Goal: Information Seeking & Learning: Learn about a topic

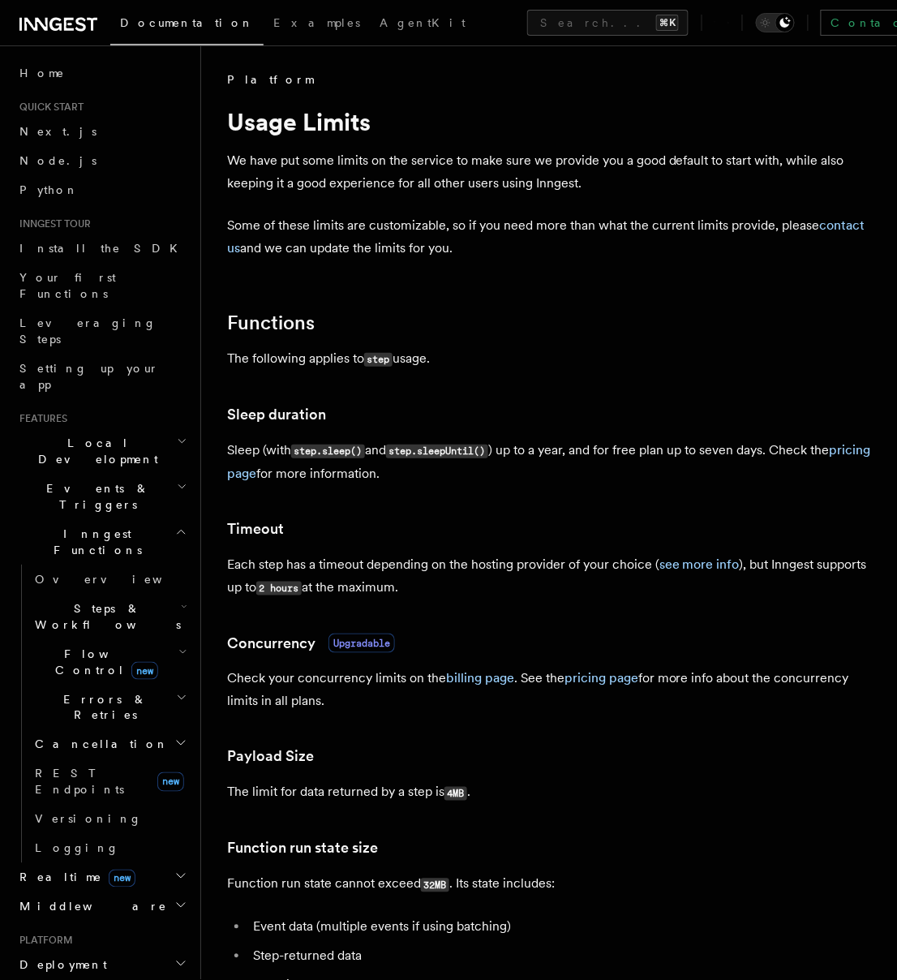
scroll to position [1323, 0]
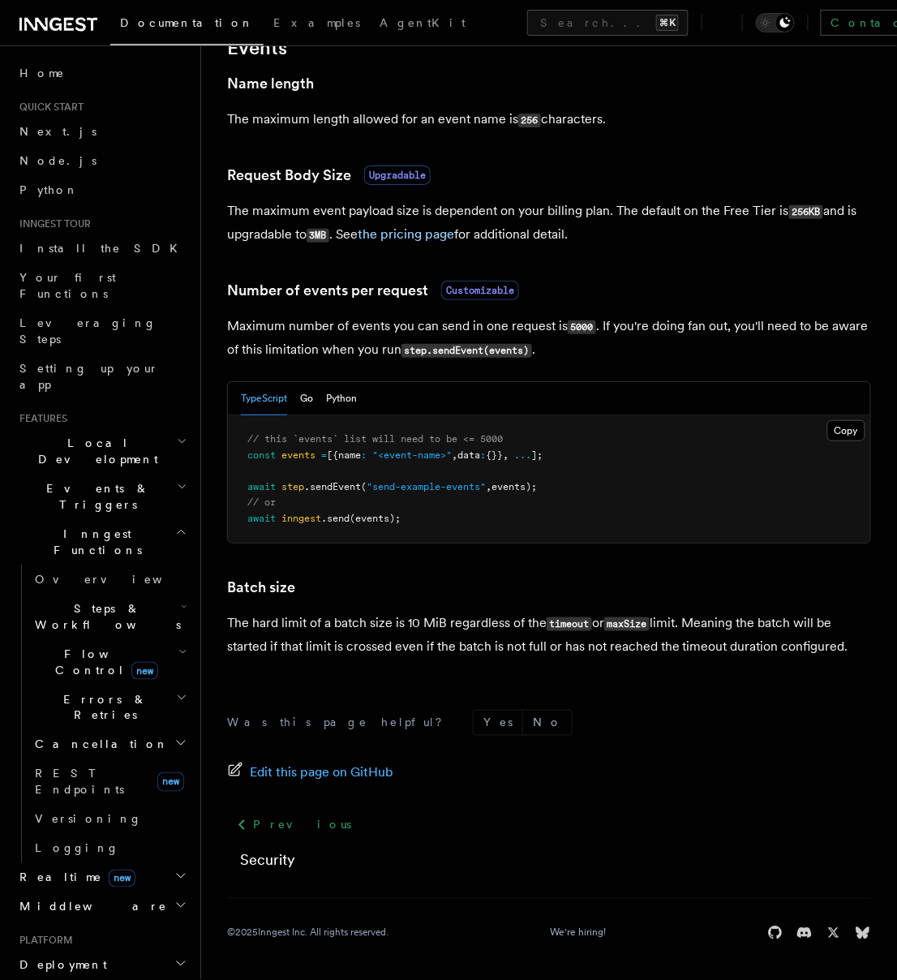
click at [636, 633] on p "The hard limit of a batch size is 10 MiB regardless of the timeout or maxSize l…" at bounding box center [549, 635] width 644 height 46
copy code "maxSize"
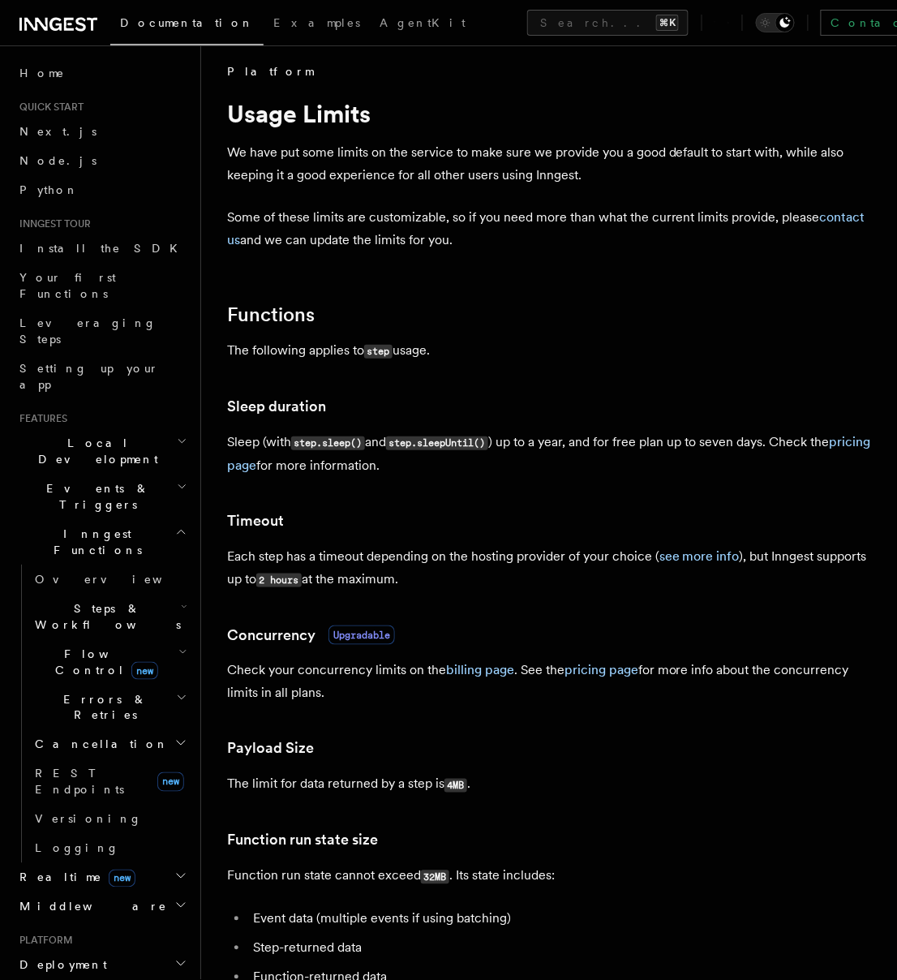
scroll to position [11, 0]
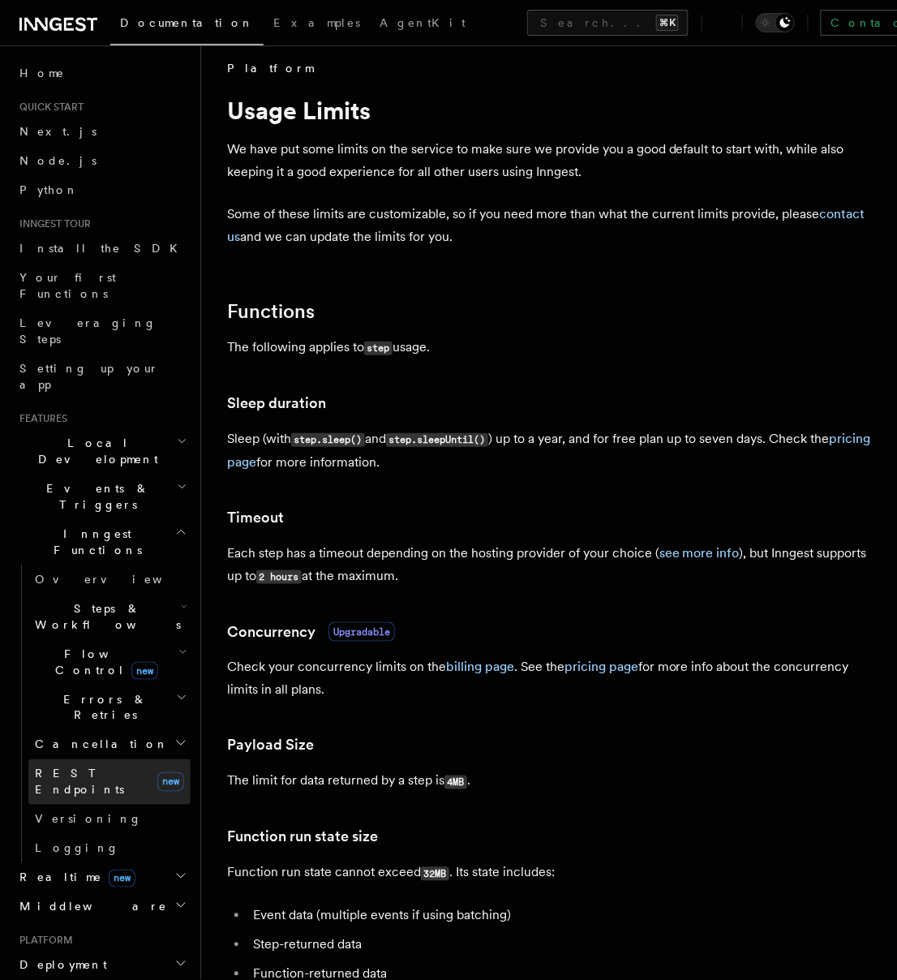
click at [98, 767] on span "REST Endpoints" at bounding box center [79, 781] width 89 height 29
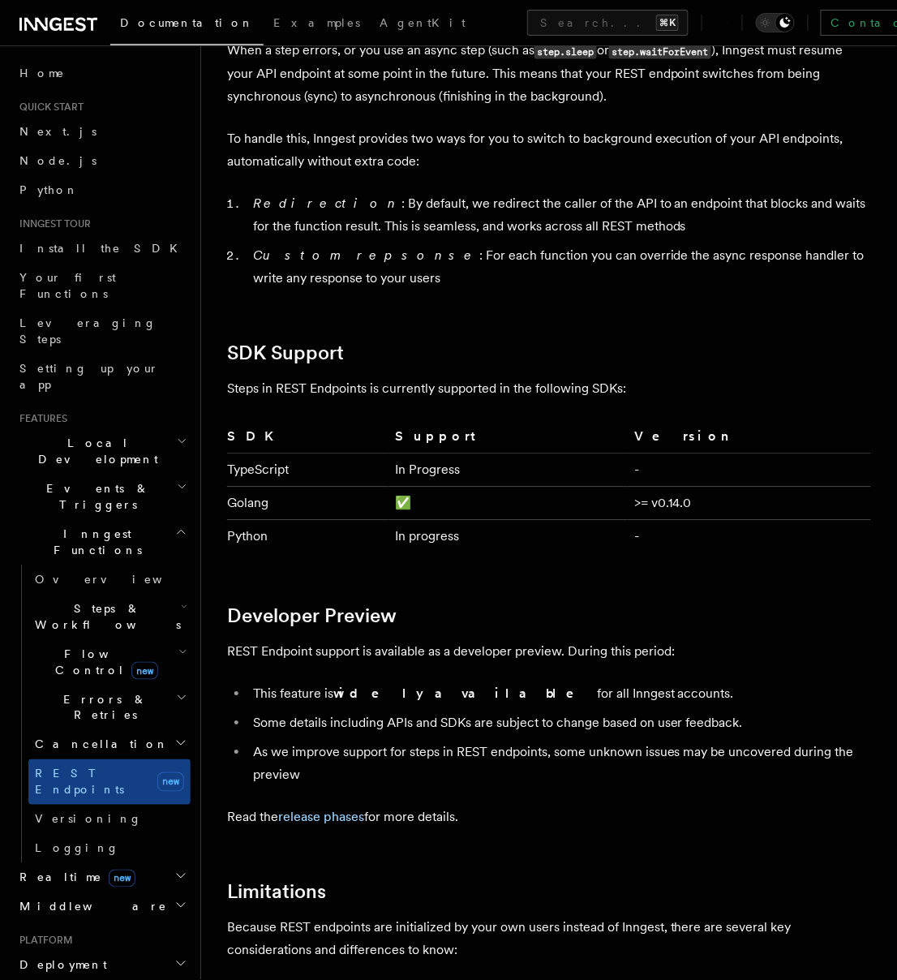
scroll to position [2070, 0]
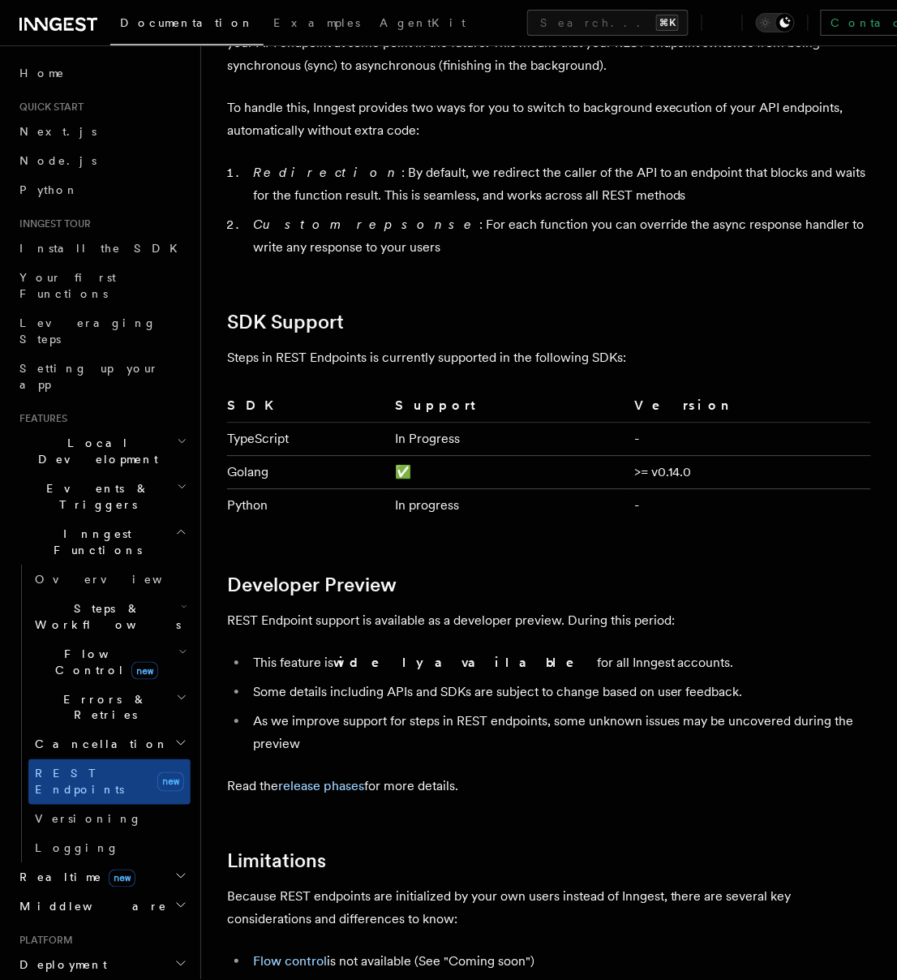
click at [162, 639] on h2 "Flow Control new" at bounding box center [109, 661] width 162 height 45
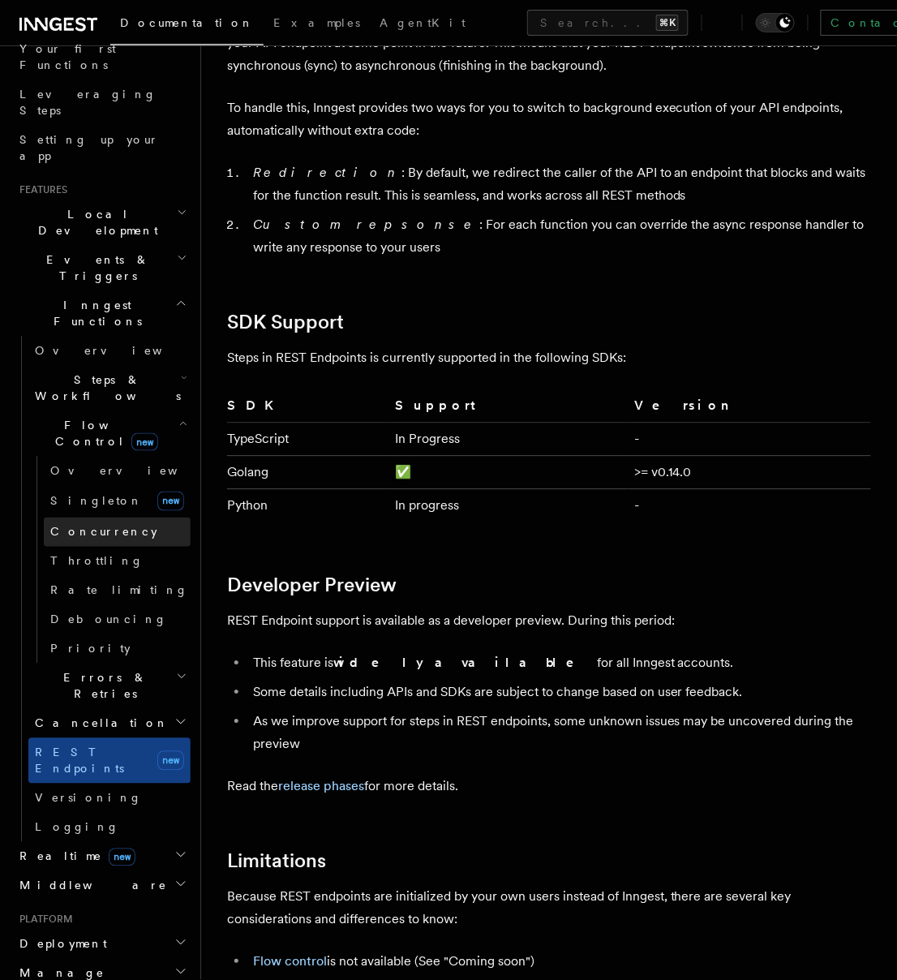
scroll to position [247, 0]
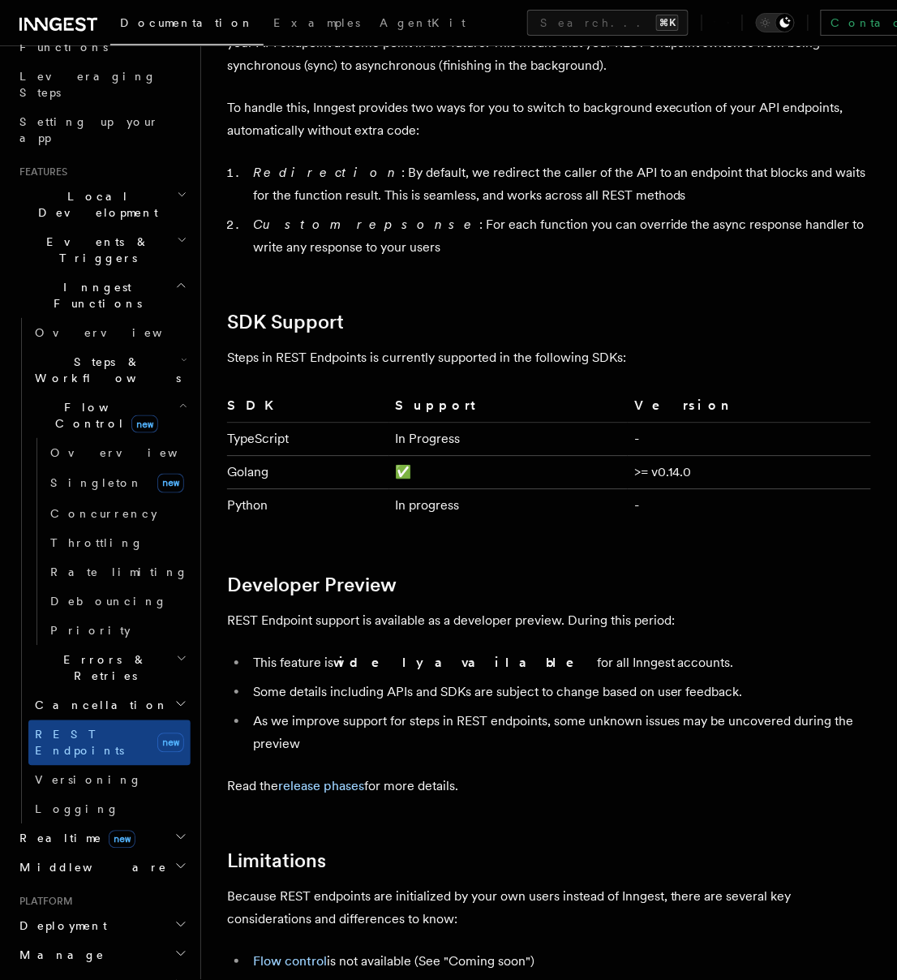
click at [126, 824] on h2 "Realtime new" at bounding box center [102, 838] width 178 height 29
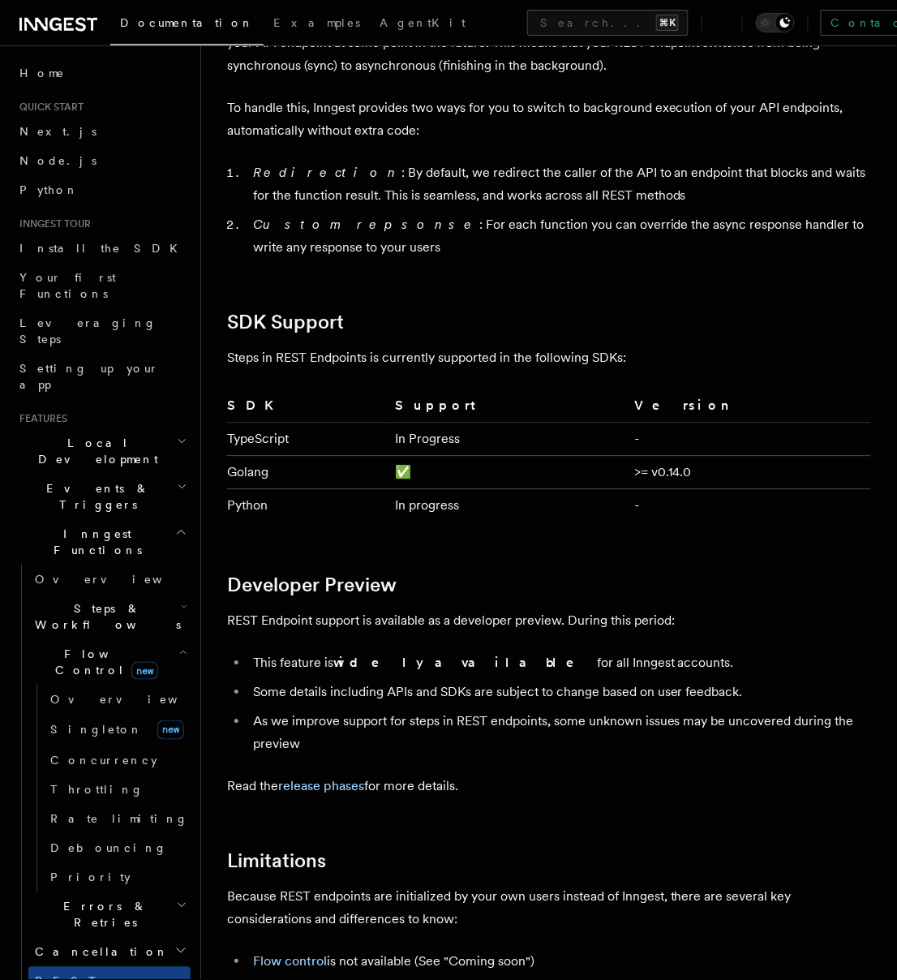
scroll to position [0, 0]
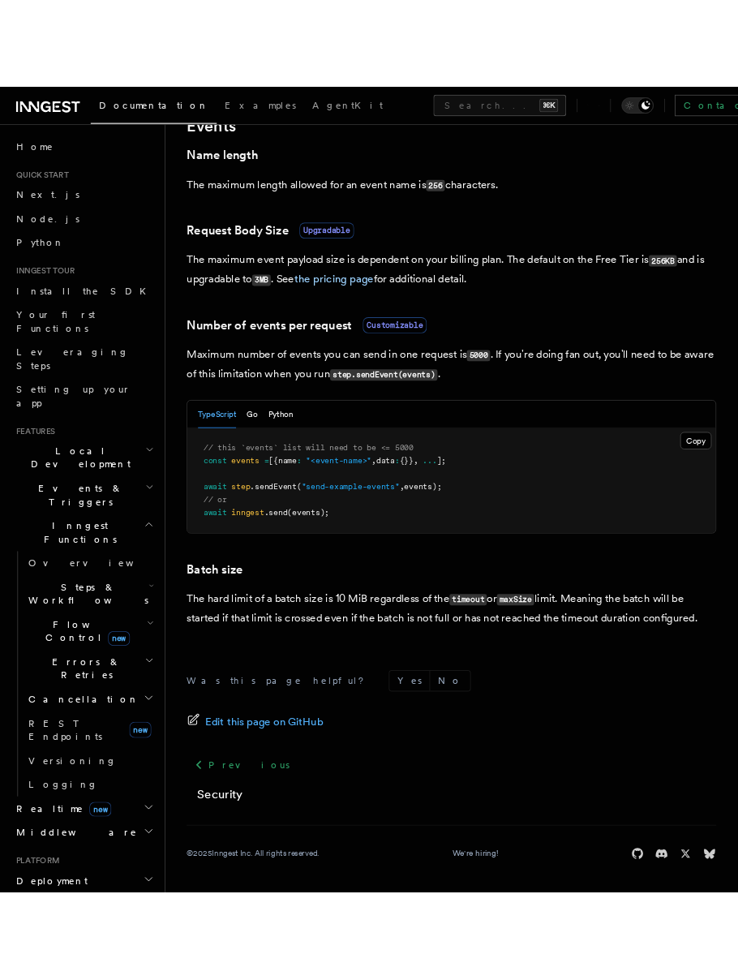
scroll to position [1319, 0]
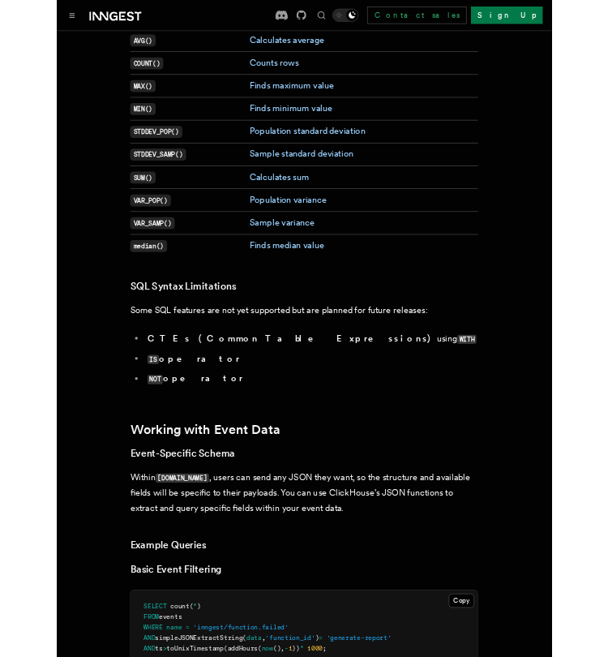
scroll to position [4600, 0]
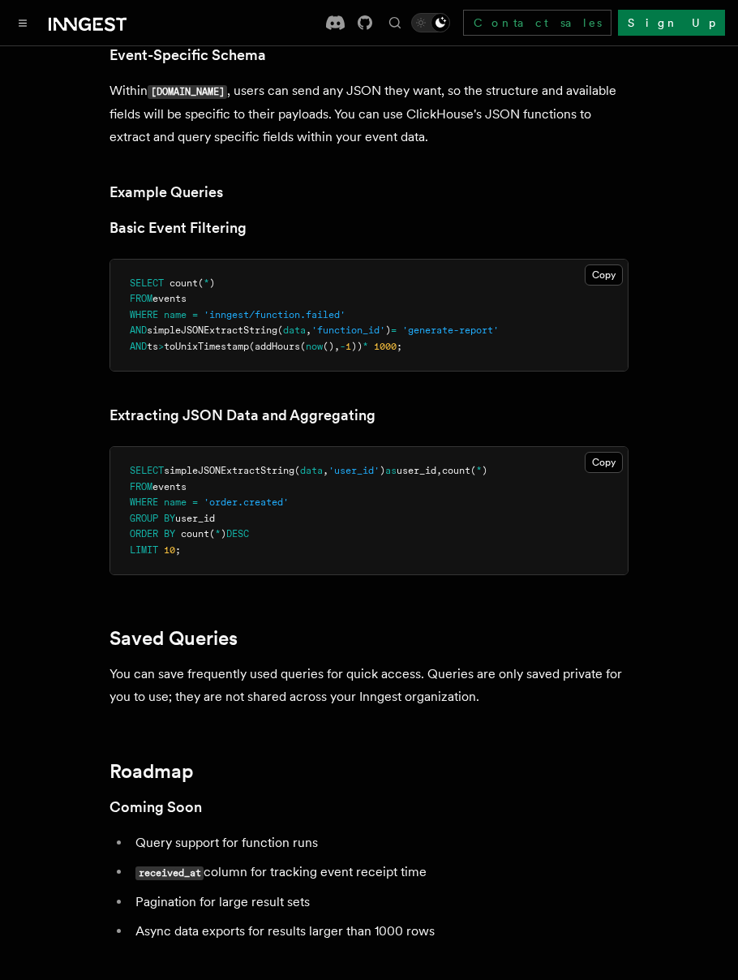
click at [466, 303] on pre "SELECT count ( * ) FROM events WHERE name = 'inngest/function.failed' AND simpl…" at bounding box center [368, 316] width 517 height 112
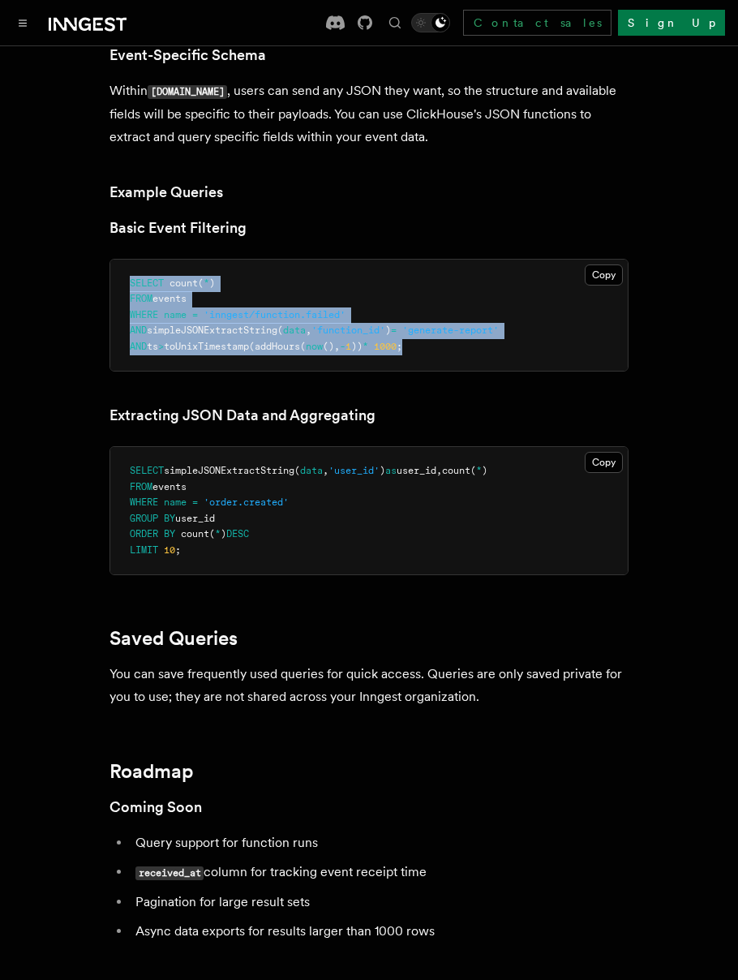
drag, startPoint x: 466, startPoint y: 300, endPoint x: 121, endPoint y: 223, distance: 353.2
click at [121, 260] on pre "SELECT count ( * ) FROM events WHERE name = 'inngest/function.failed' AND simpl…" at bounding box center [368, 316] width 517 height 112
copy code "SELECT count ( * ) FROM events WHERE name = 'inngest/function.failed' AND simpl…"
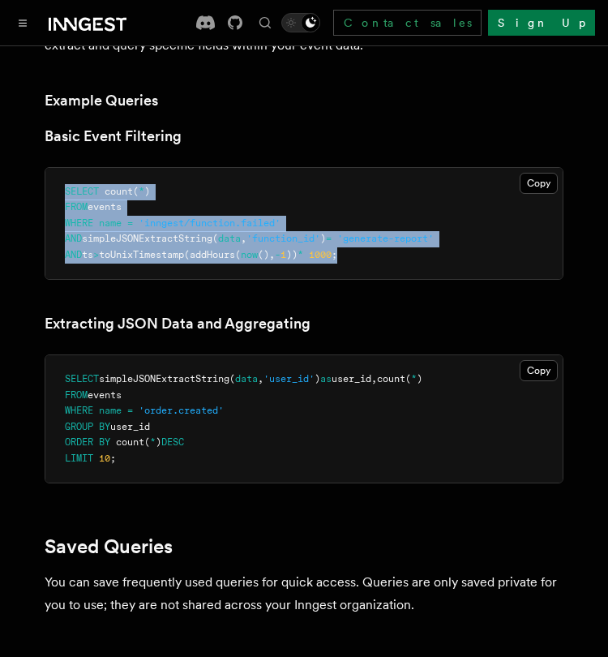
scroll to position [4693, 0]
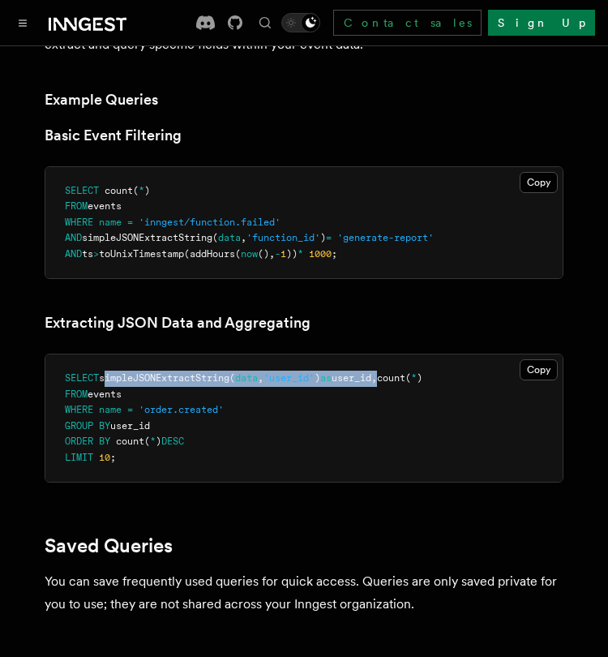
drag, startPoint x: 104, startPoint y: 330, endPoint x: 401, endPoint y: 325, distance: 297.7
click at [401, 372] on span "SELECT simpleJSONExtractString( data , 'user_id' ) as user_id, count ( * )" at bounding box center [244, 377] width 358 height 11
copy span "simpleJSONExtractString( data , 'user_id' ) as user_id"
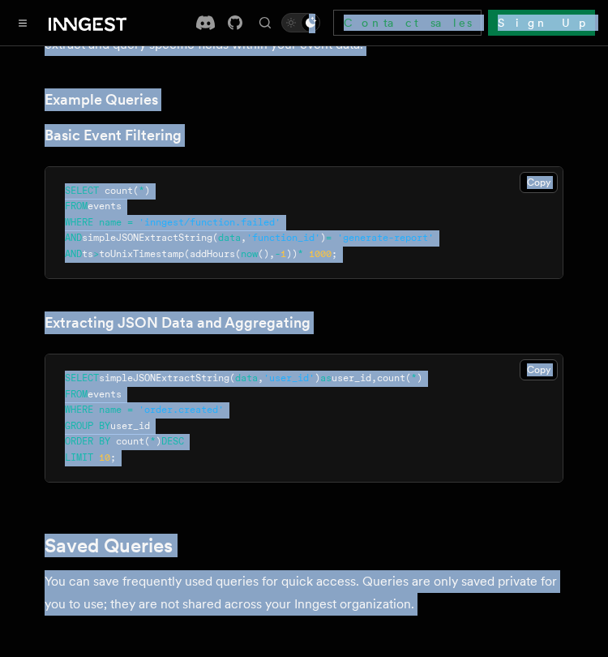
copy div "Loremi... ⌘D Sitamet conse Adip El Seddoe... Temporincidid Utlabore EtdolOre Ma…"
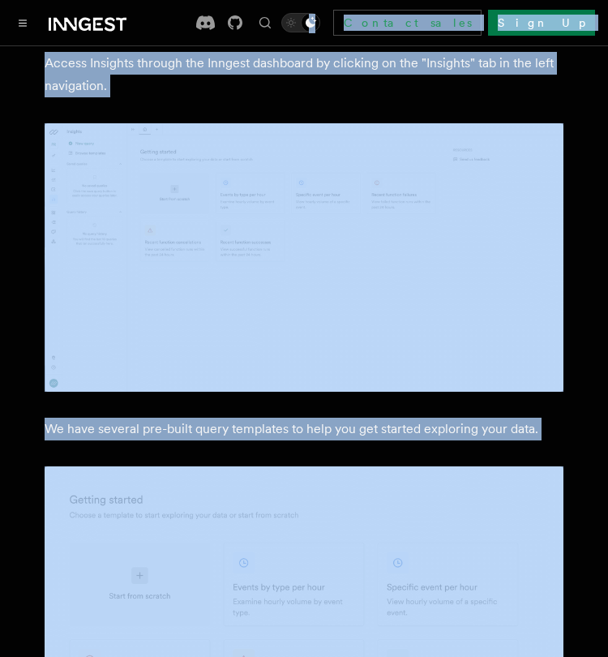
scroll to position [0, 0]
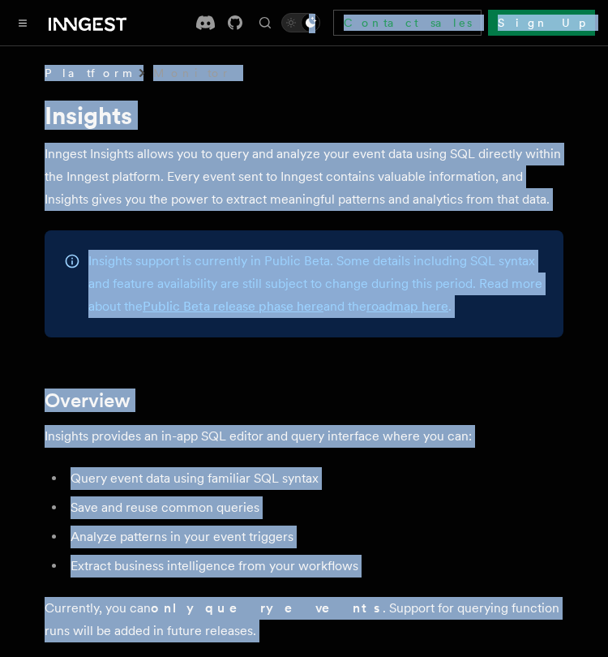
click at [210, 169] on p "Inngest Insights allows you to query and analyze your event data using SQL dire…" at bounding box center [304, 177] width 519 height 68
